Goal: Check status: Check status

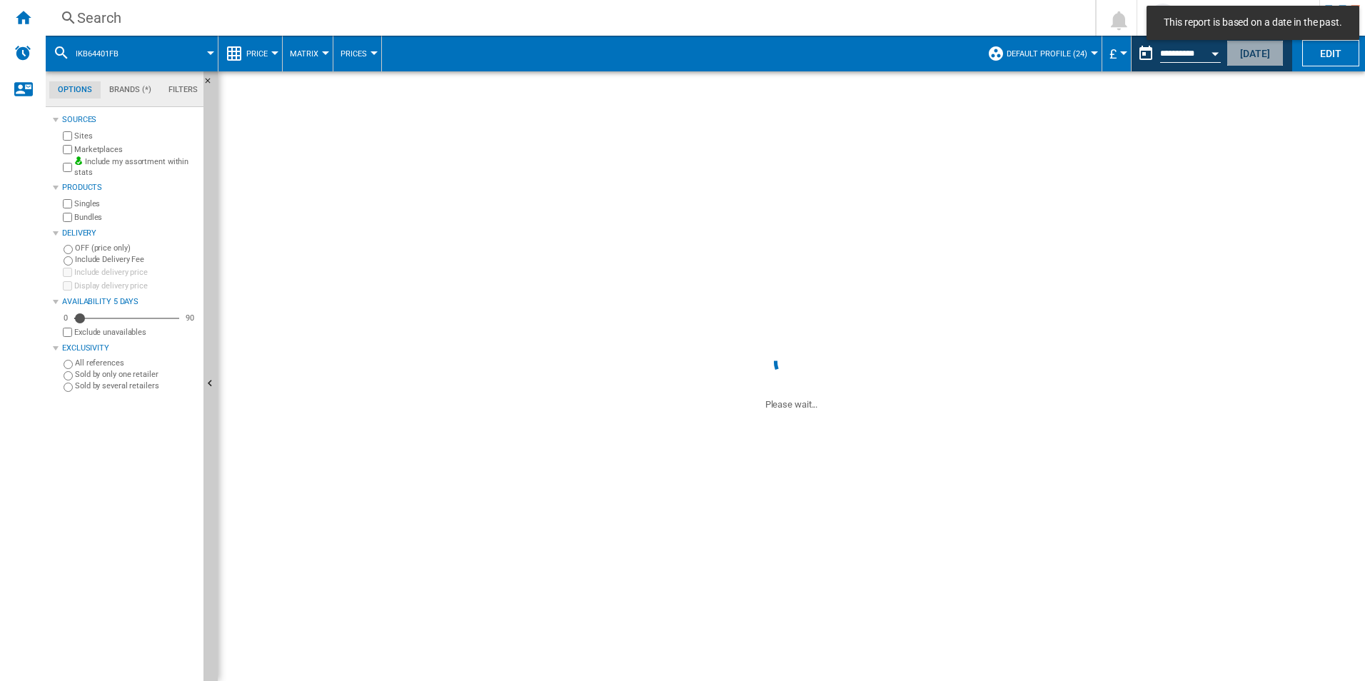
click at [1240, 50] on button "[DATE]" at bounding box center [1254, 53] width 57 height 26
click at [144, 57] on span at bounding box center [174, 54] width 72 height 36
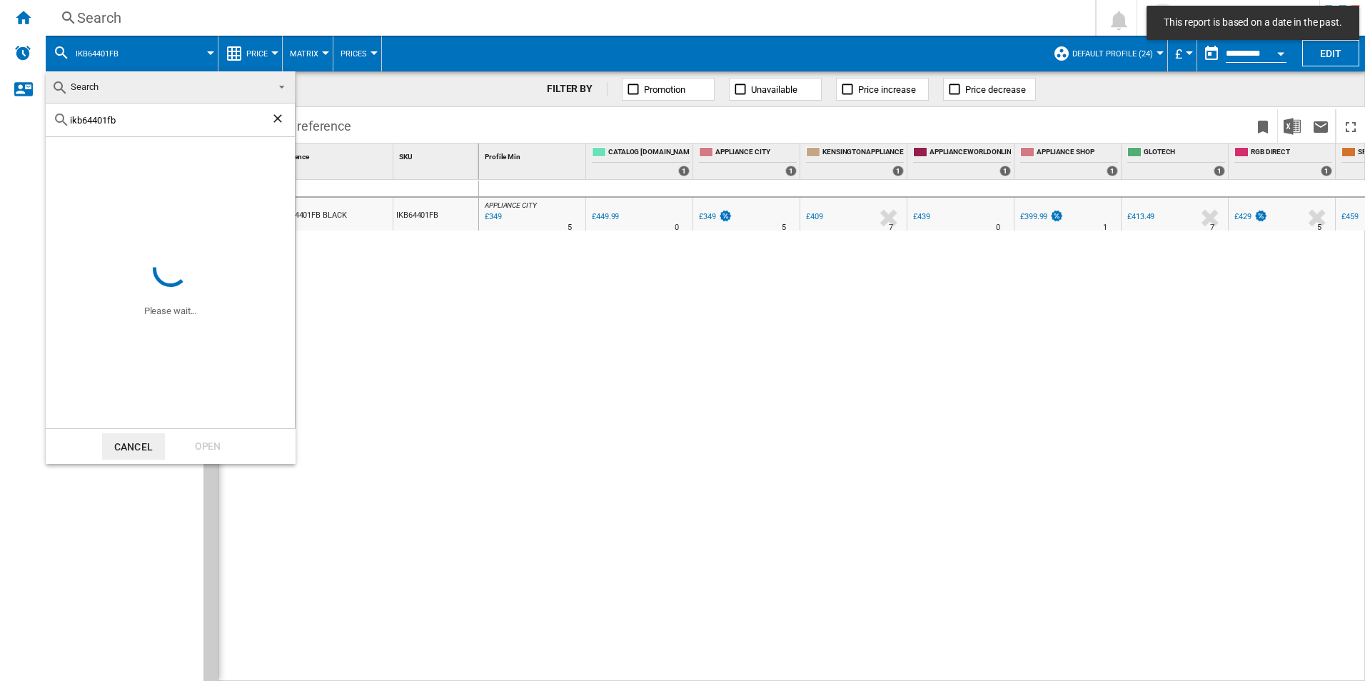
click at [43, 104] on body "This report is based on a date in the past. In order to access Insight, please …" at bounding box center [682, 340] width 1365 height 681
paste input "HDB95623NB"
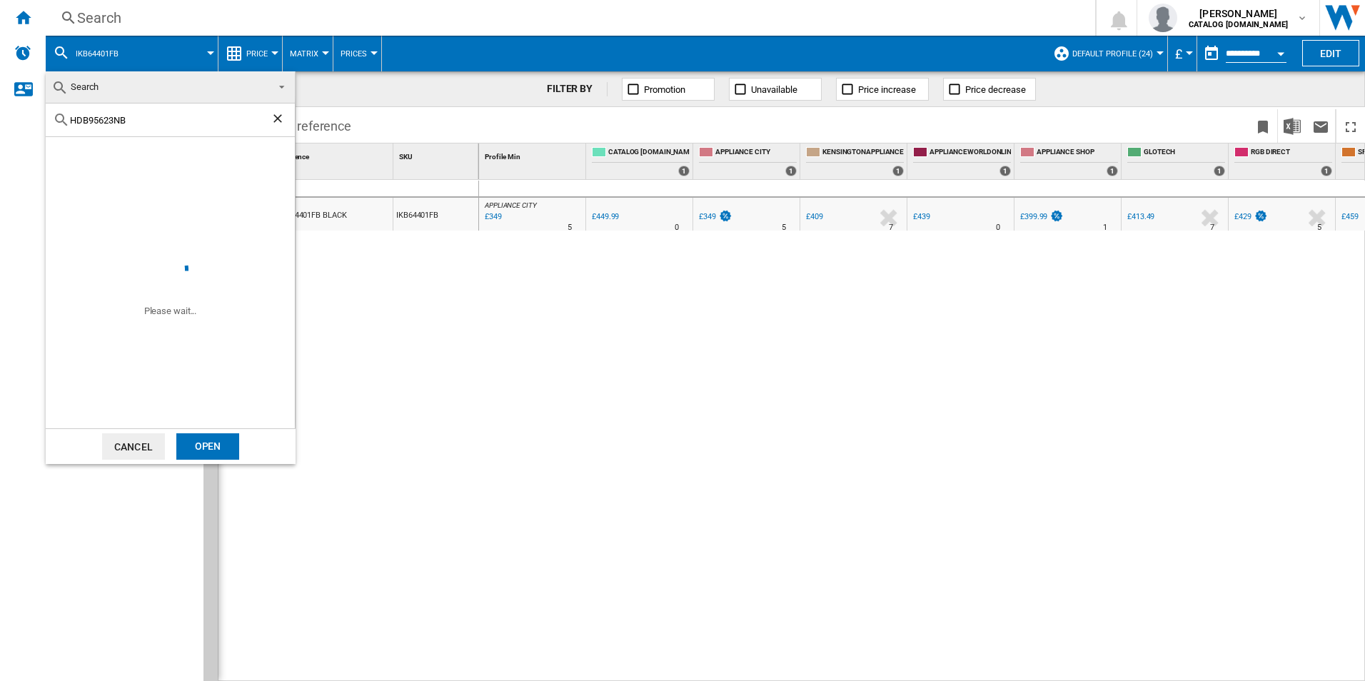
type input "HDB95623NB"
click at [191, 445] on div "Open" at bounding box center [207, 446] width 63 height 26
